Goal: Task Accomplishment & Management: Manage account settings

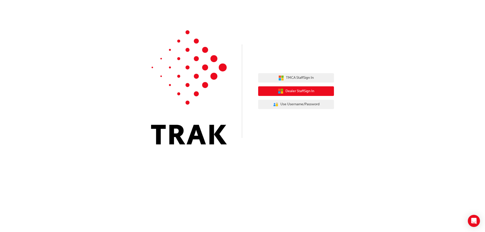
click at [293, 91] on span "Dealer Staff Sign In" at bounding box center [299, 91] width 29 height 6
click at [298, 90] on span "Dealer Staff Sign In" at bounding box center [299, 91] width 29 height 6
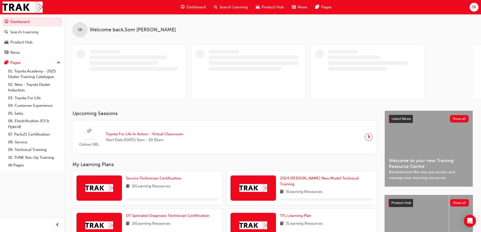
click at [474, 8] on span "SR" at bounding box center [473, 7] width 5 height 6
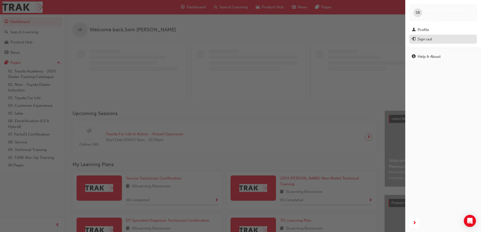
click at [431, 41] on div "Sign out" at bounding box center [424, 39] width 14 height 6
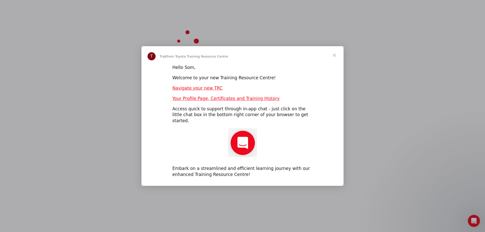
click at [331, 60] on span "Close" at bounding box center [334, 55] width 18 height 18
